Goal: Navigation & Orientation: Find specific page/section

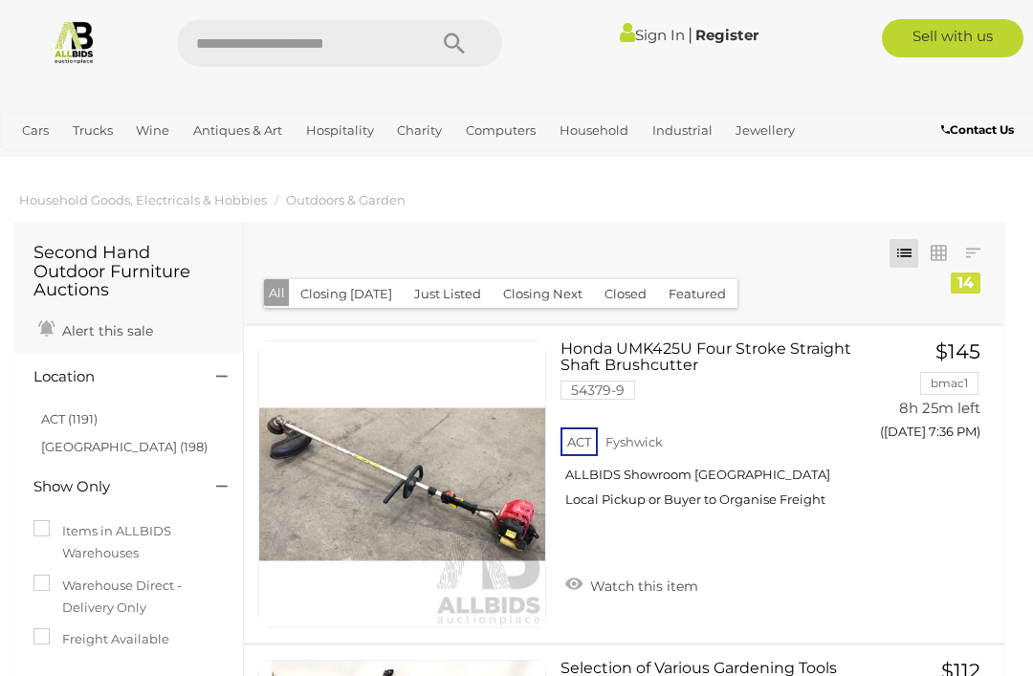
click at [0, 0] on link "Outdoors & Garden" at bounding box center [0, 0] width 0 height 0
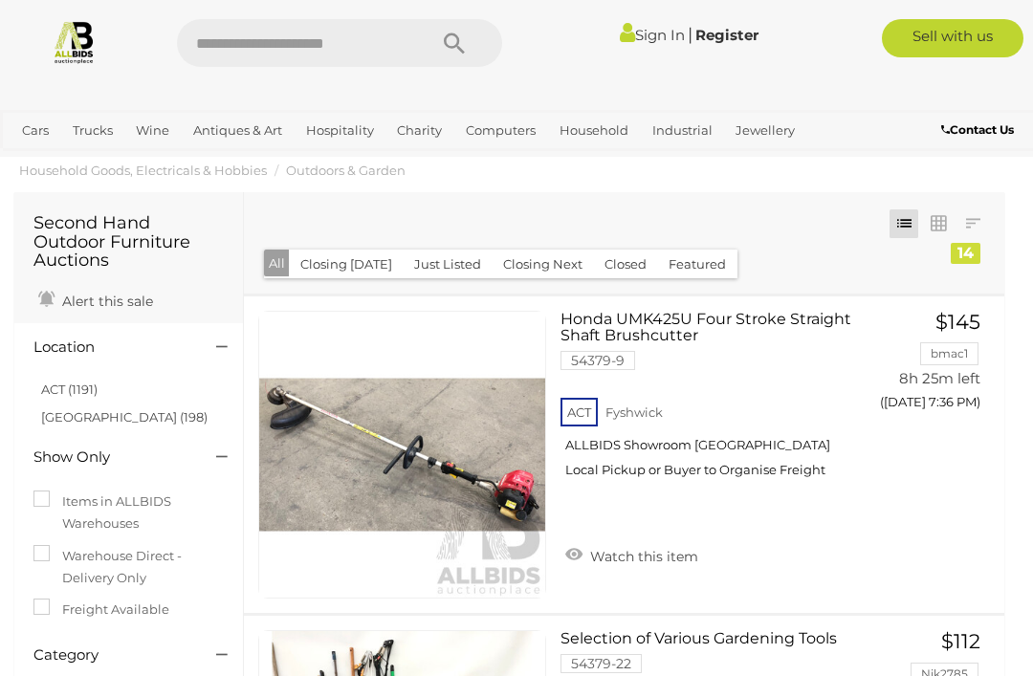
scroll to position [32, 0]
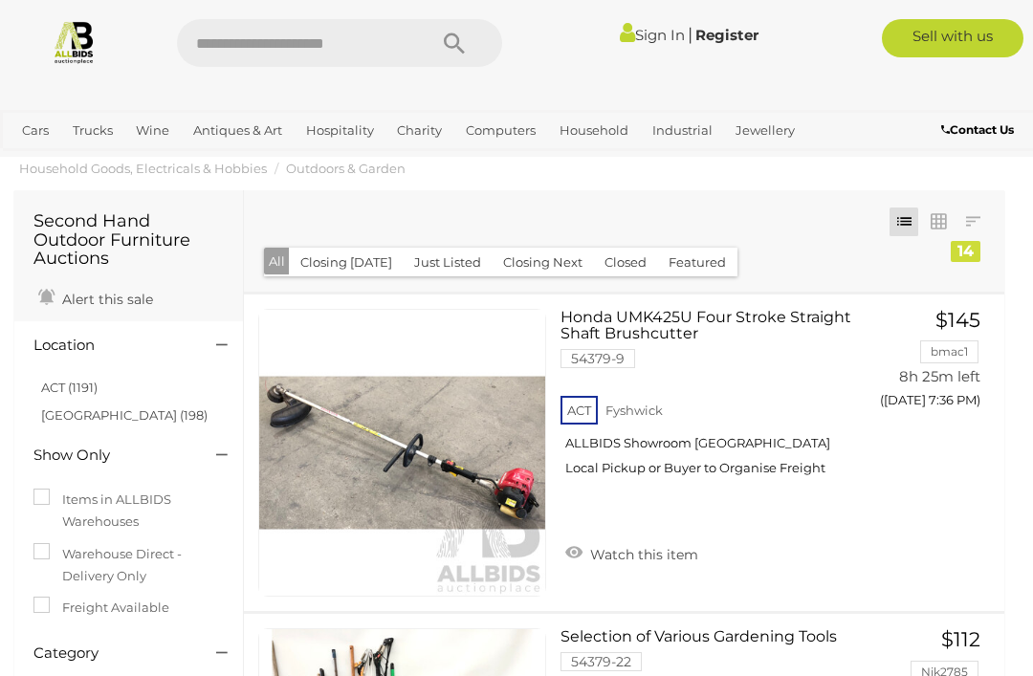
click at [0, 0] on link "Outdoors & Garden" at bounding box center [0, 0] width 0 height 0
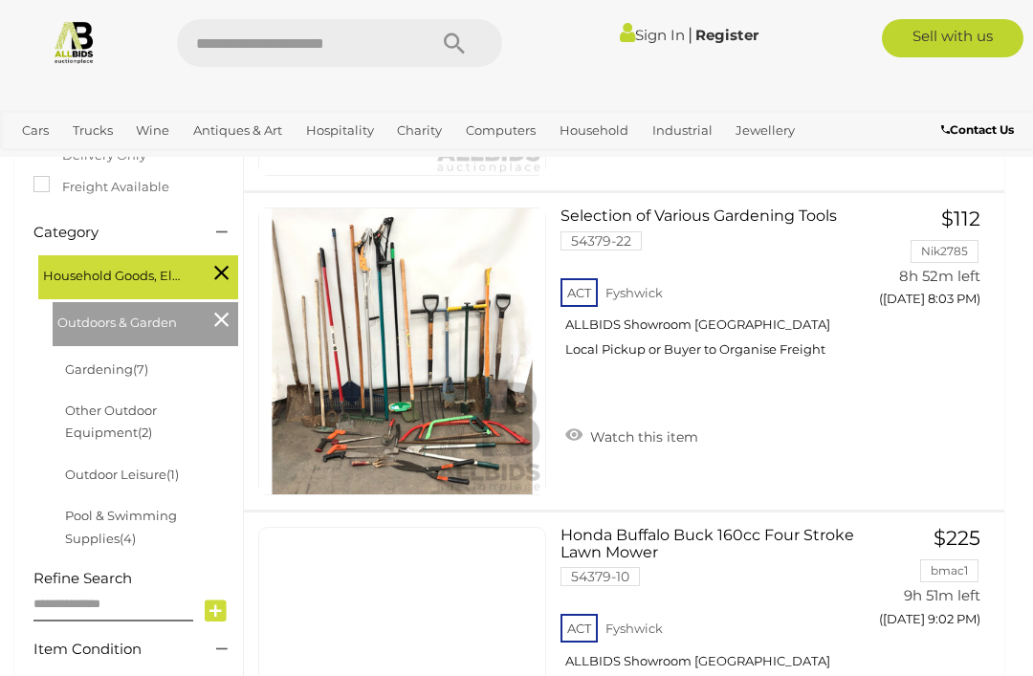
scroll to position [448, 0]
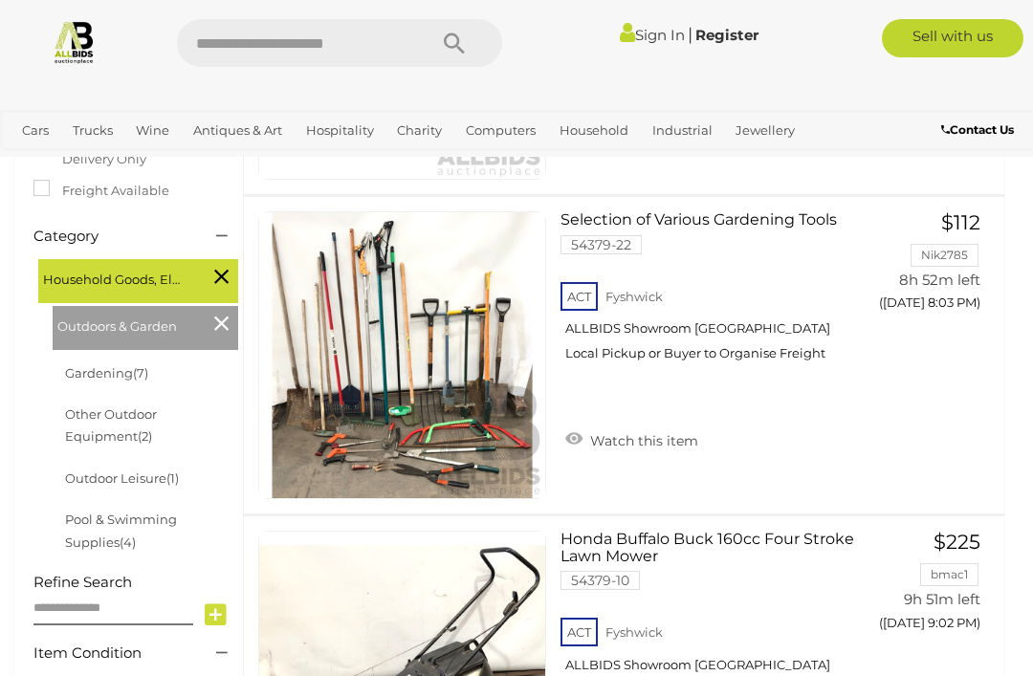
click at [131, 470] on link "Outdoor Leisure (1)" at bounding box center [122, 477] width 114 height 15
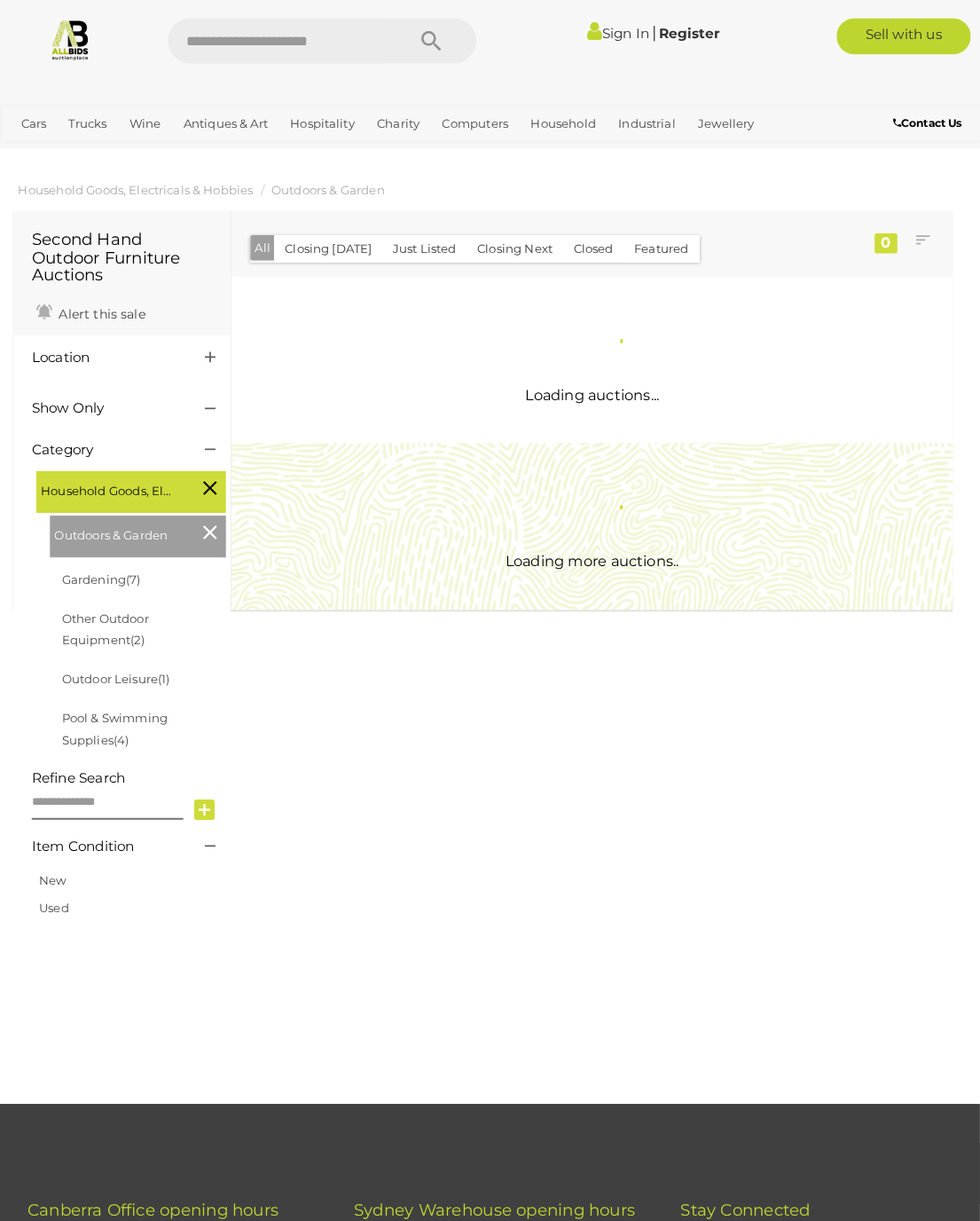
scroll to position [3, 0]
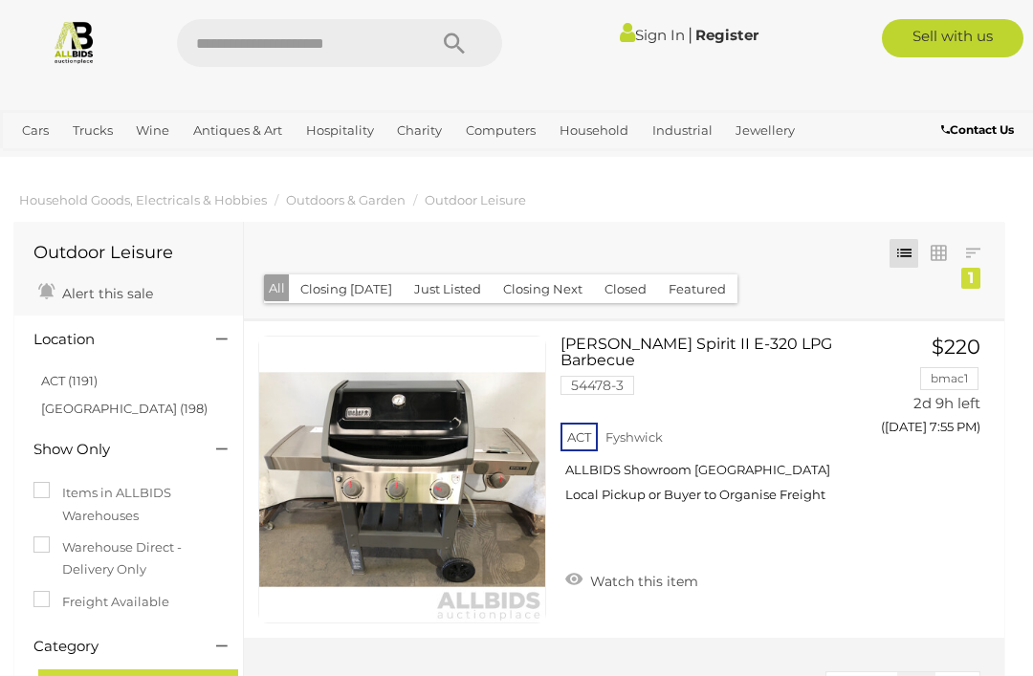
click at [231, 50] on input "text" at bounding box center [292, 43] width 230 height 48
type input "*****"
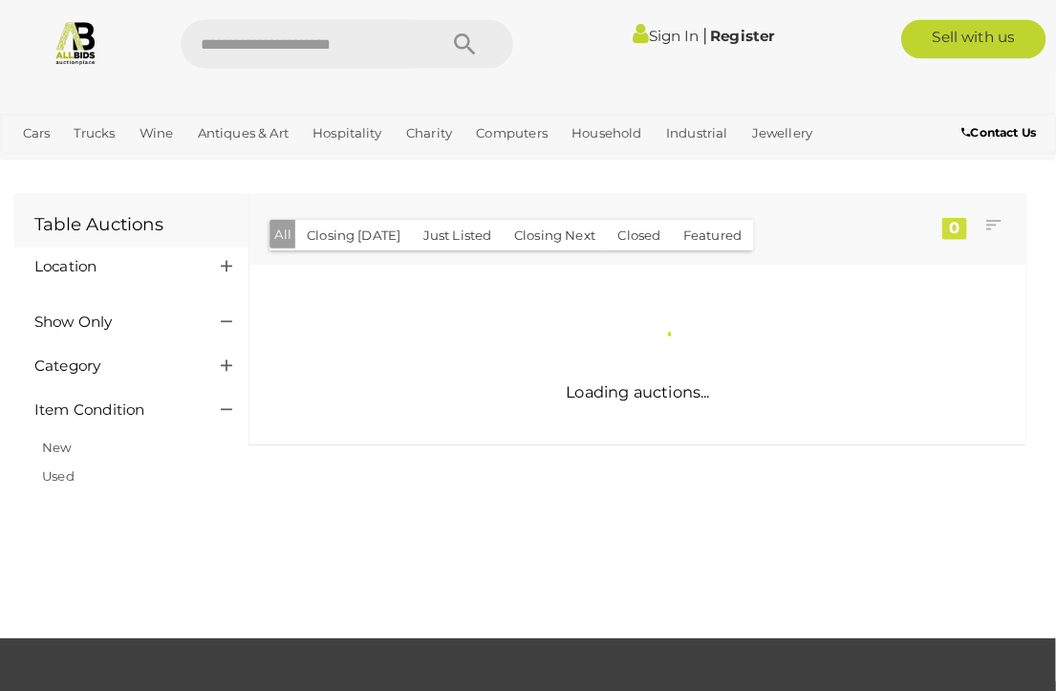
scroll to position [3, 0]
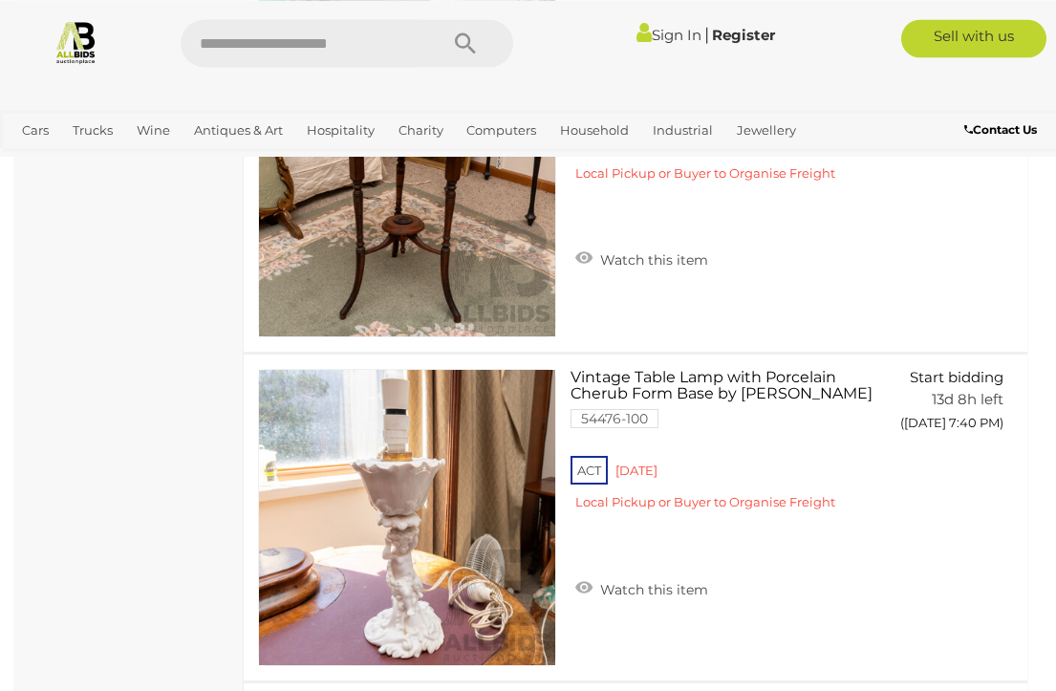
scroll to position [9846, 0]
click at [217, 48] on input "text" at bounding box center [300, 43] width 238 height 48
type input "**********"
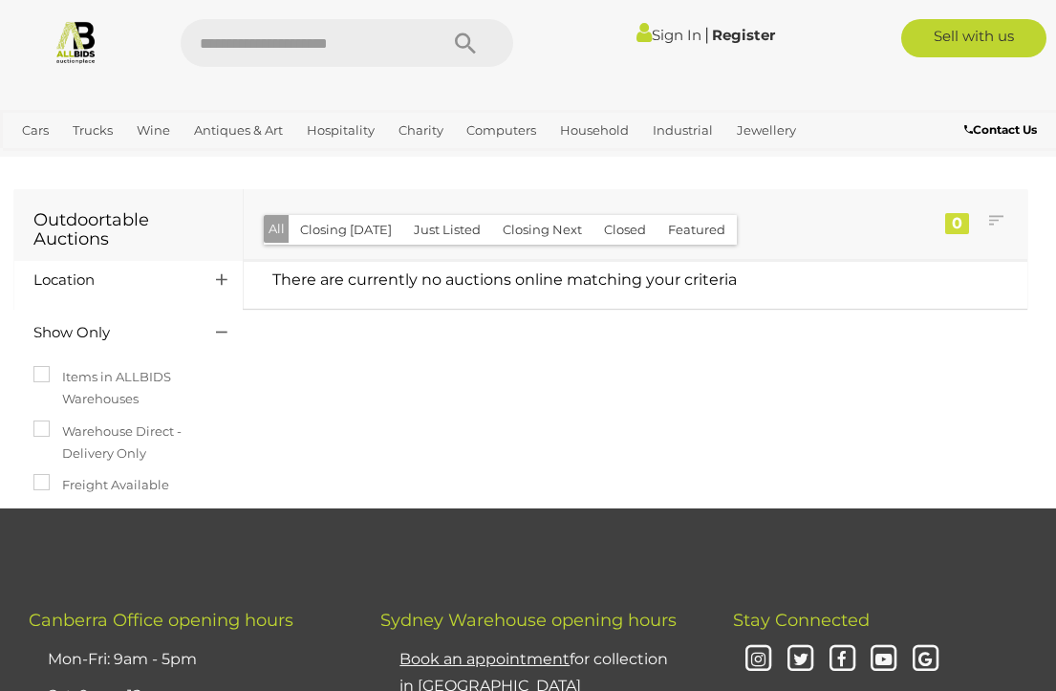
scroll to position [3, 0]
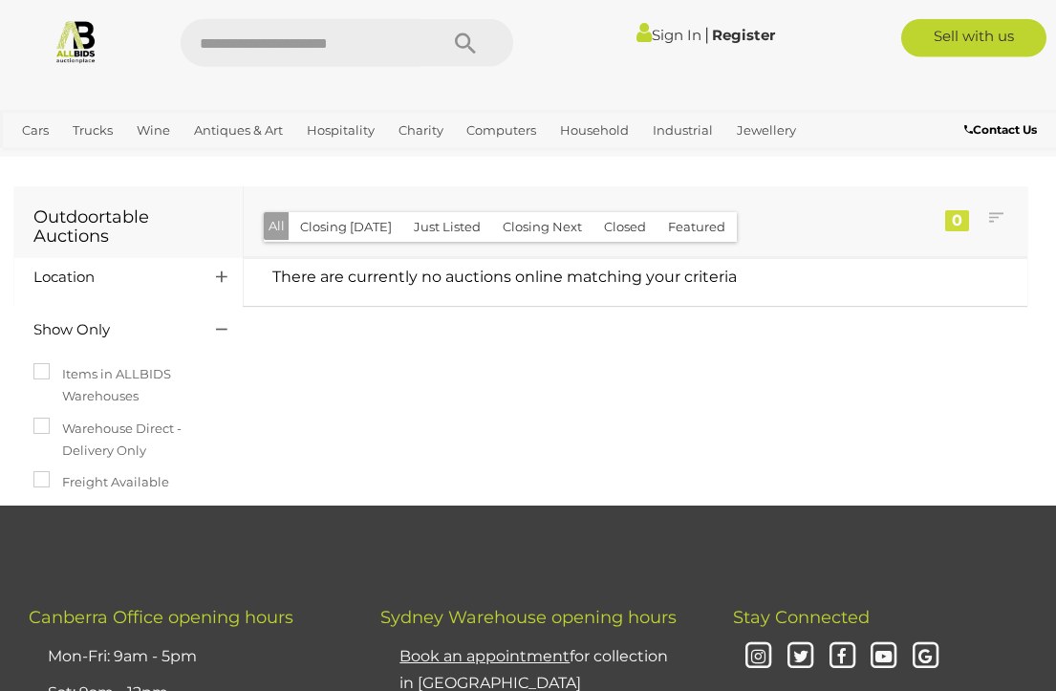
click at [230, 50] on input "text" at bounding box center [300, 43] width 238 height 48
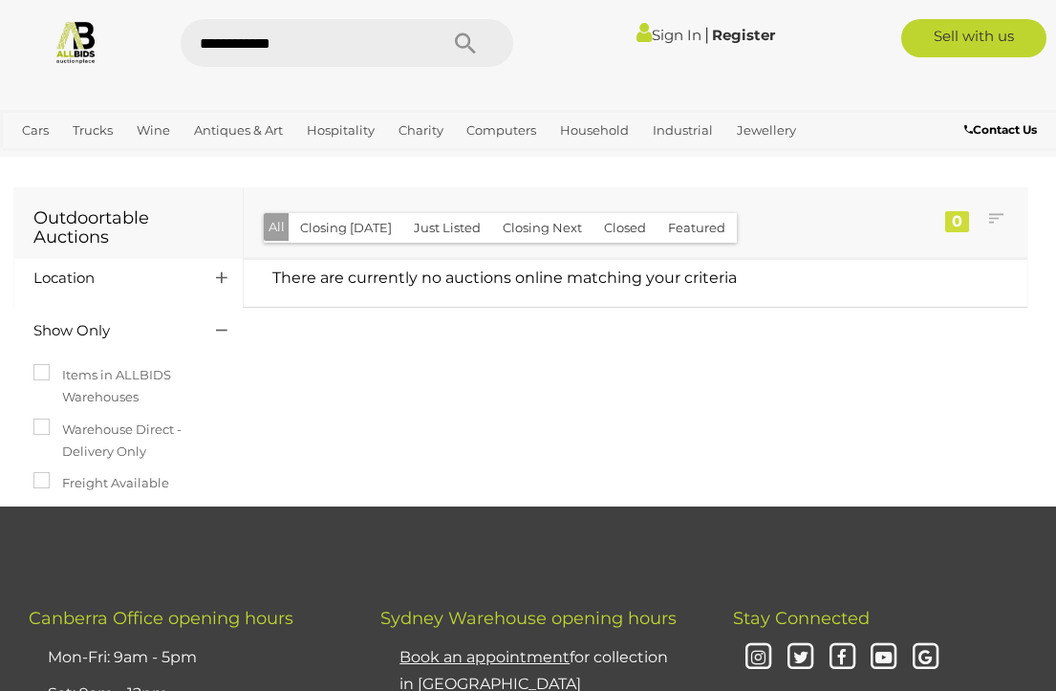
type input "**********"
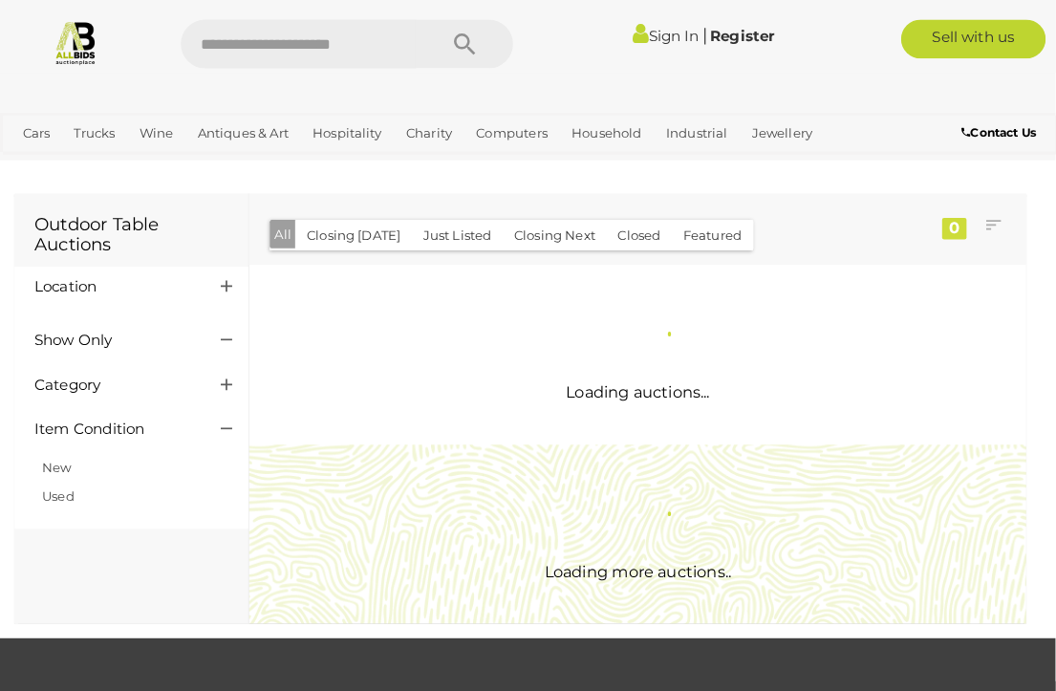
scroll to position [3, 0]
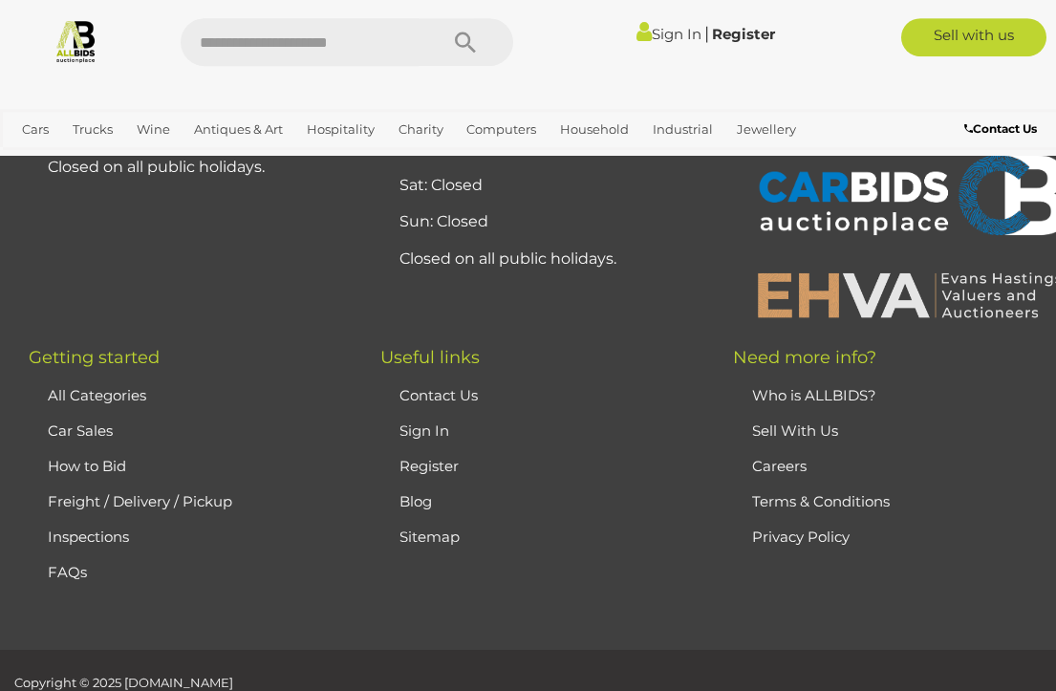
scroll to position [16990, 0]
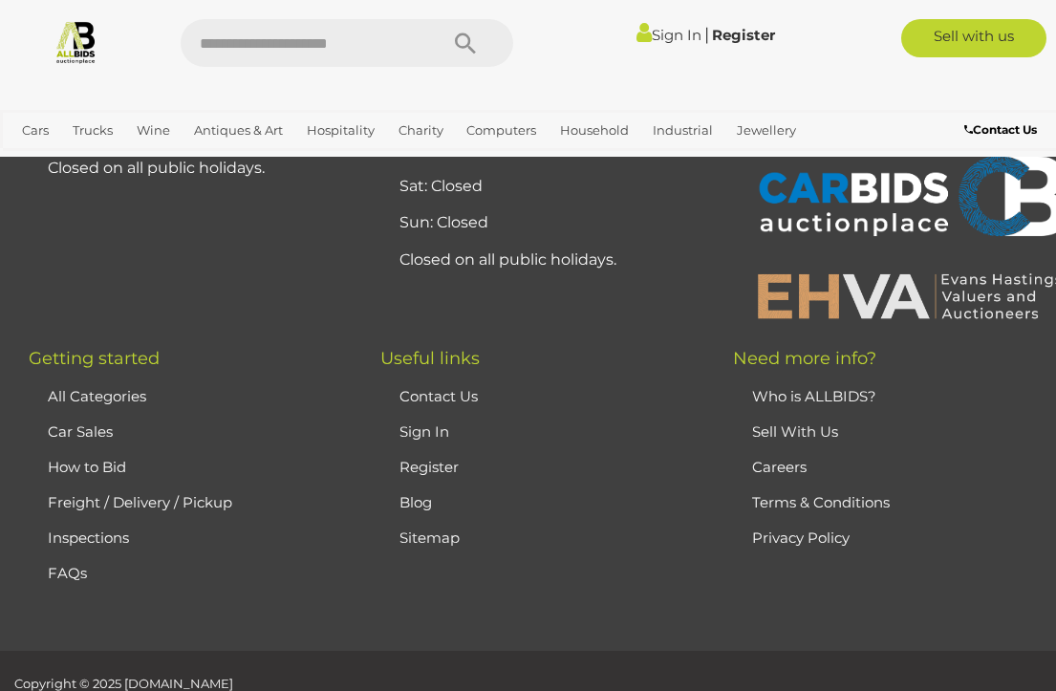
click at [221, 41] on input "text" at bounding box center [300, 43] width 238 height 48
type input "*********"
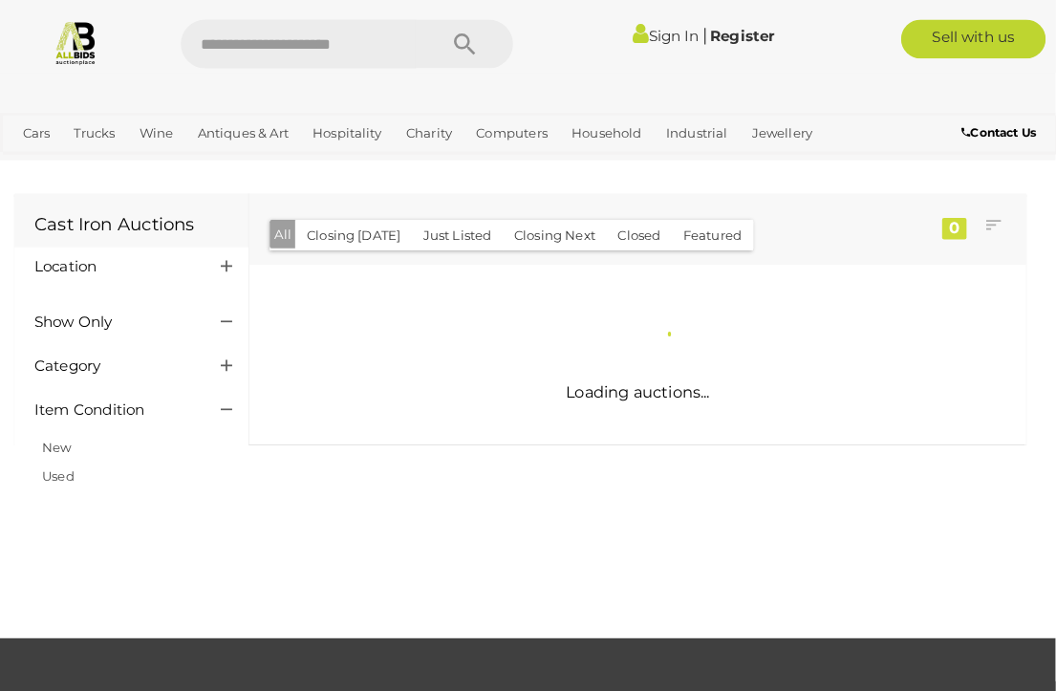
scroll to position [3, 0]
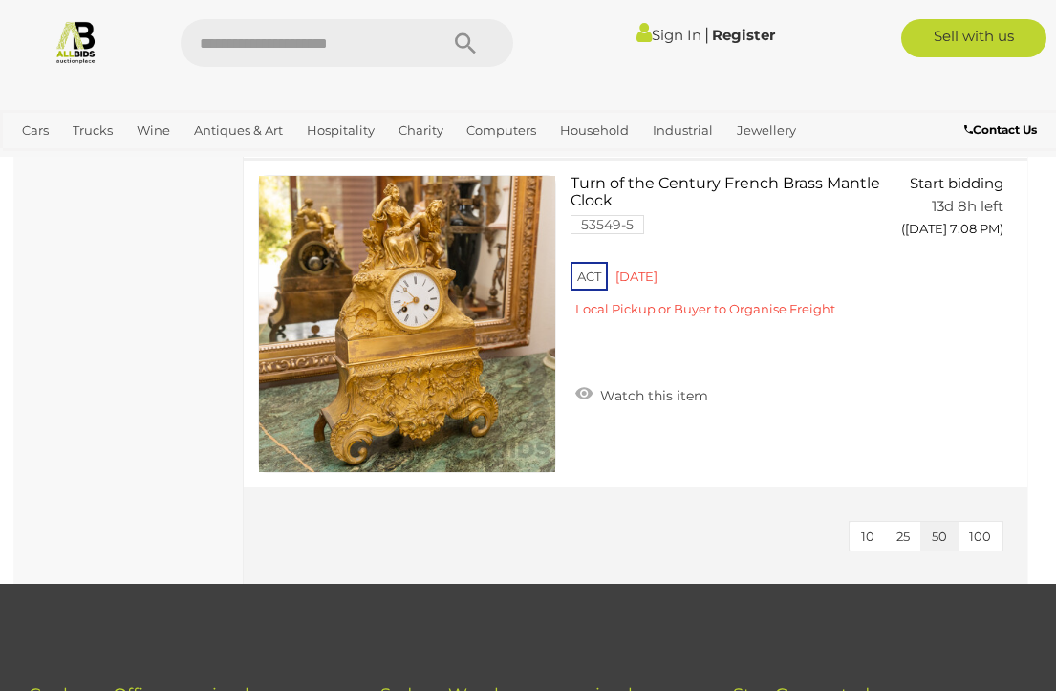
scroll to position [3428, 0]
click at [0, 0] on link "Household Furniture" at bounding box center [0, 0] width 0 height 0
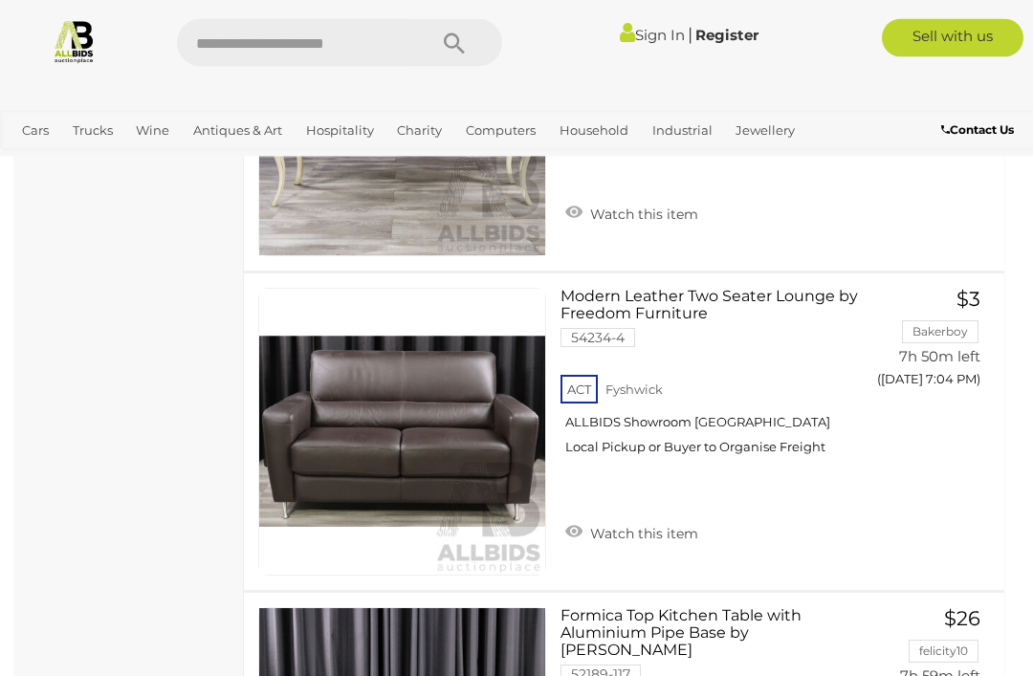
scroll to position [2033, 0]
click at [183, 479] on div "Canberra Brand New & Second Hand Furniture Alert this sale Location" at bounding box center [128, 555] width 229 height 4735
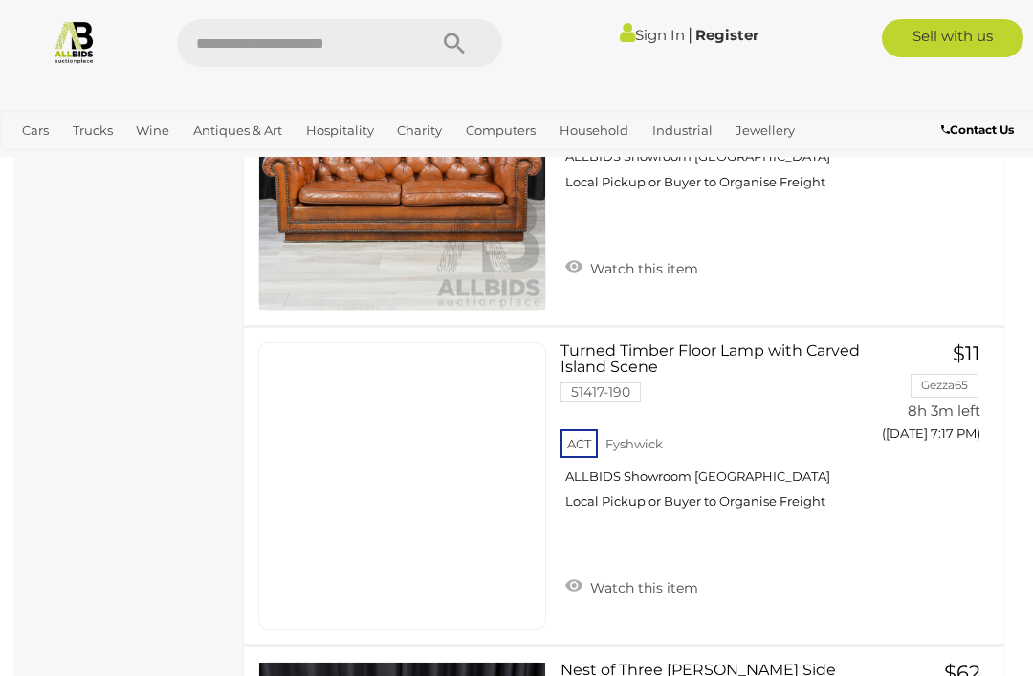
scroll to position [2956, 0]
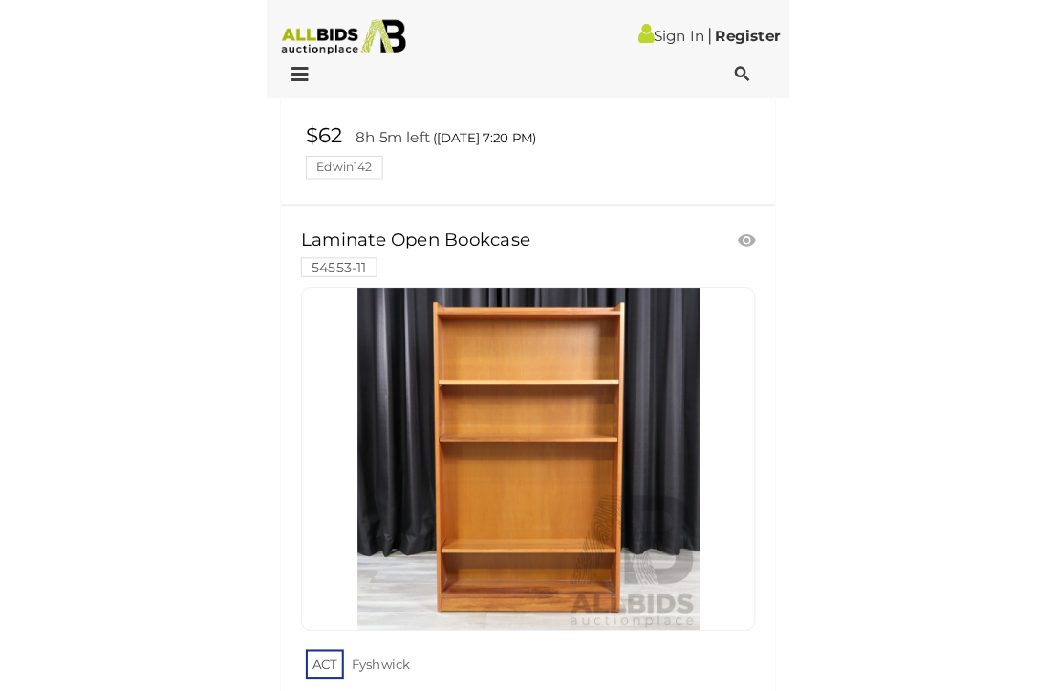
scroll to position [1871, 0]
